Goal: Connect with others: Connect with others

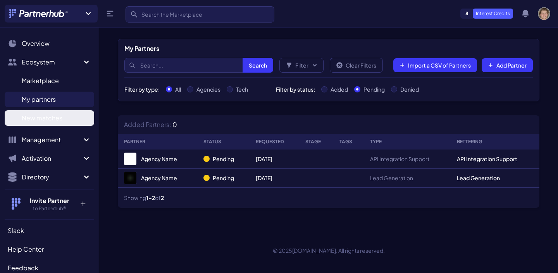
click at [51, 120] on span "New matches" at bounding box center [42, 117] width 41 height 9
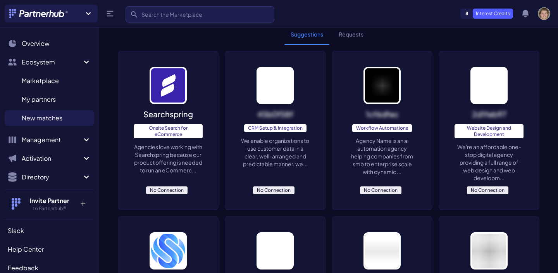
scroll to position [57, 0]
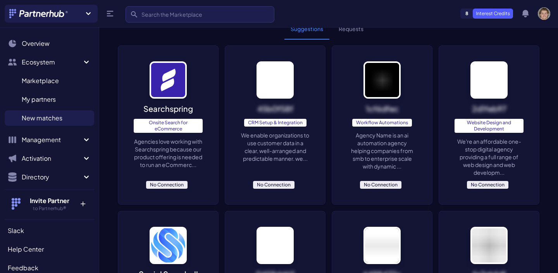
click at [290, 145] on p "We enable organizations to use customer data in a clear, well-arranged and pred…" at bounding box center [275, 146] width 69 height 31
click at [387, 151] on p "Agency Name is an ai automation agency helping companies from smb to enterprise…" at bounding box center [382, 150] width 69 height 39
